Goal: Task Accomplishment & Management: Complete application form

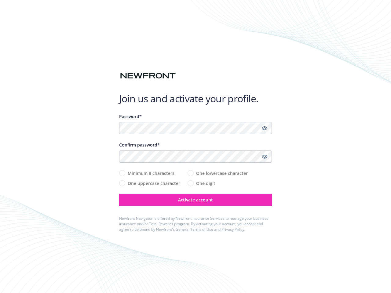
click at [195, 147] on div "Confirm password*" at bounding box center [195, 145] width 153 height 6
click at [264, 128] on icon "Show password" at bounding box center [264, 128] width 5 height 5
click at [264, 157] on icon "Show password" at bounding box center [264, 156] width 5 height 5
click at [195, 200] on span "Activate account" at bounding box center [195, 200] width 35 height 6
